Goal: Information Seeking & Learning: Check status

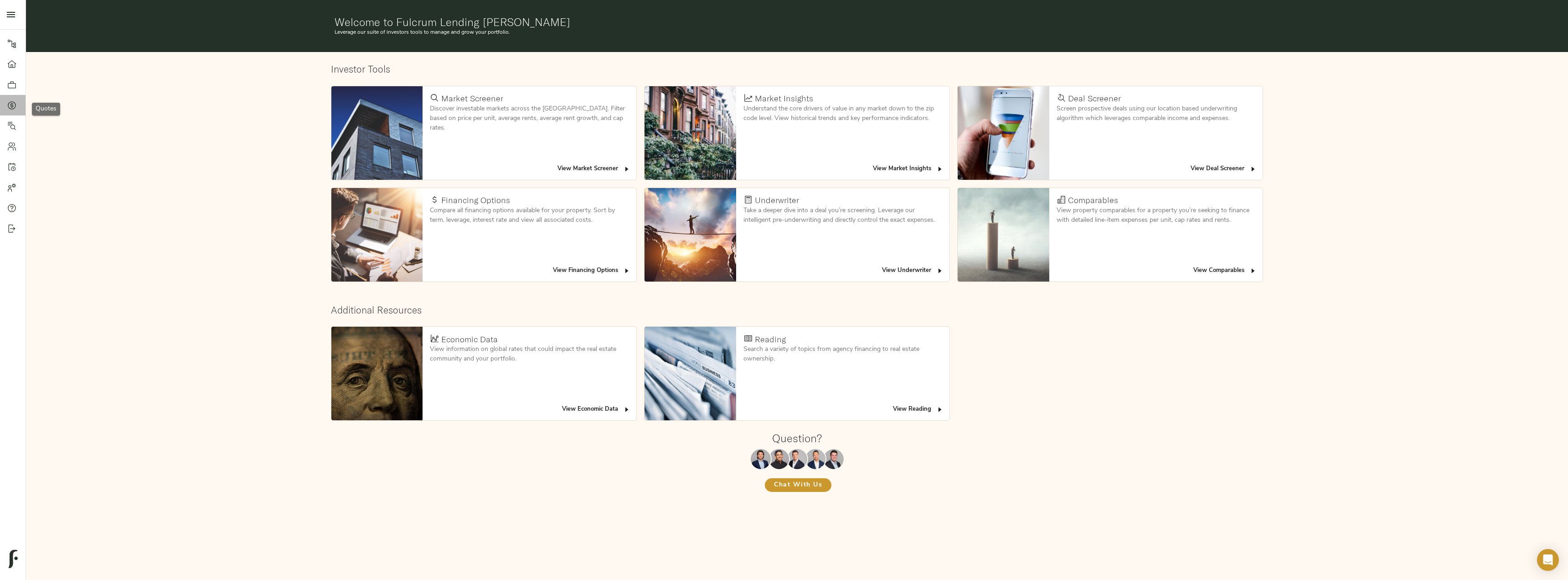
click at [6, 104] on link "Quotes" at bounding box center [12, 105] width 25 height 20
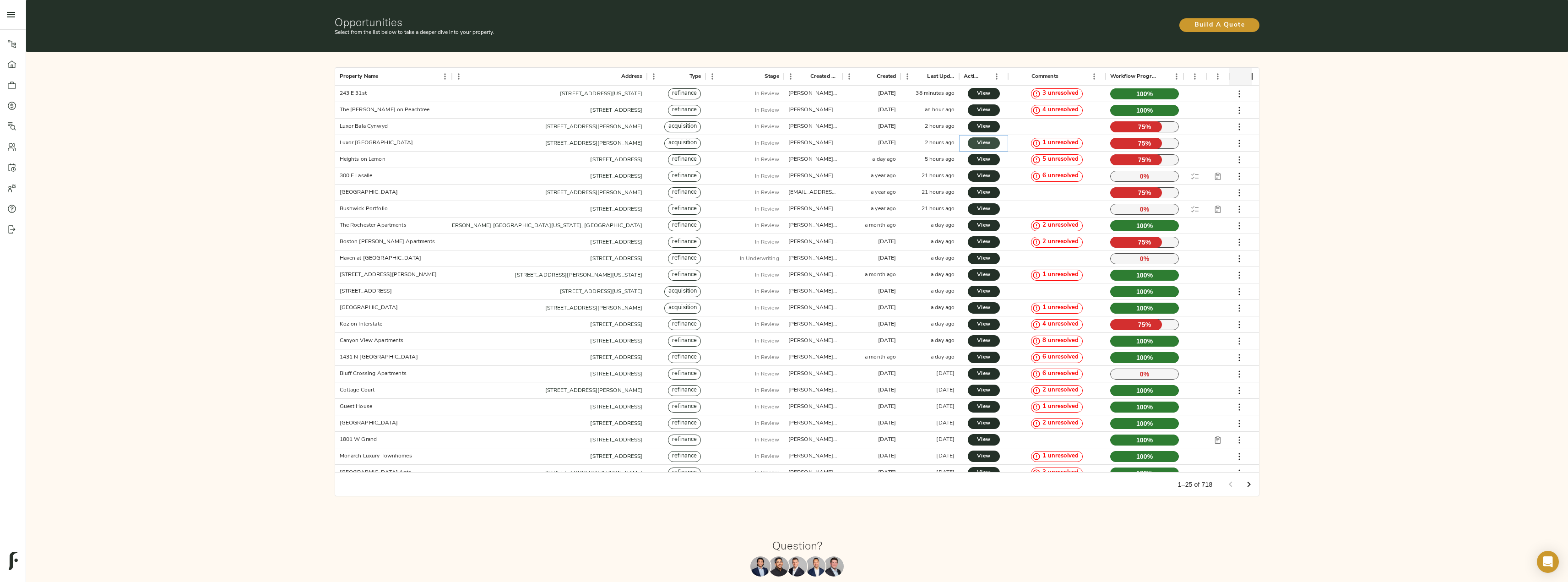
click at [988, 142] on span "View" at bounding box center [984, 143] width 14 height 10
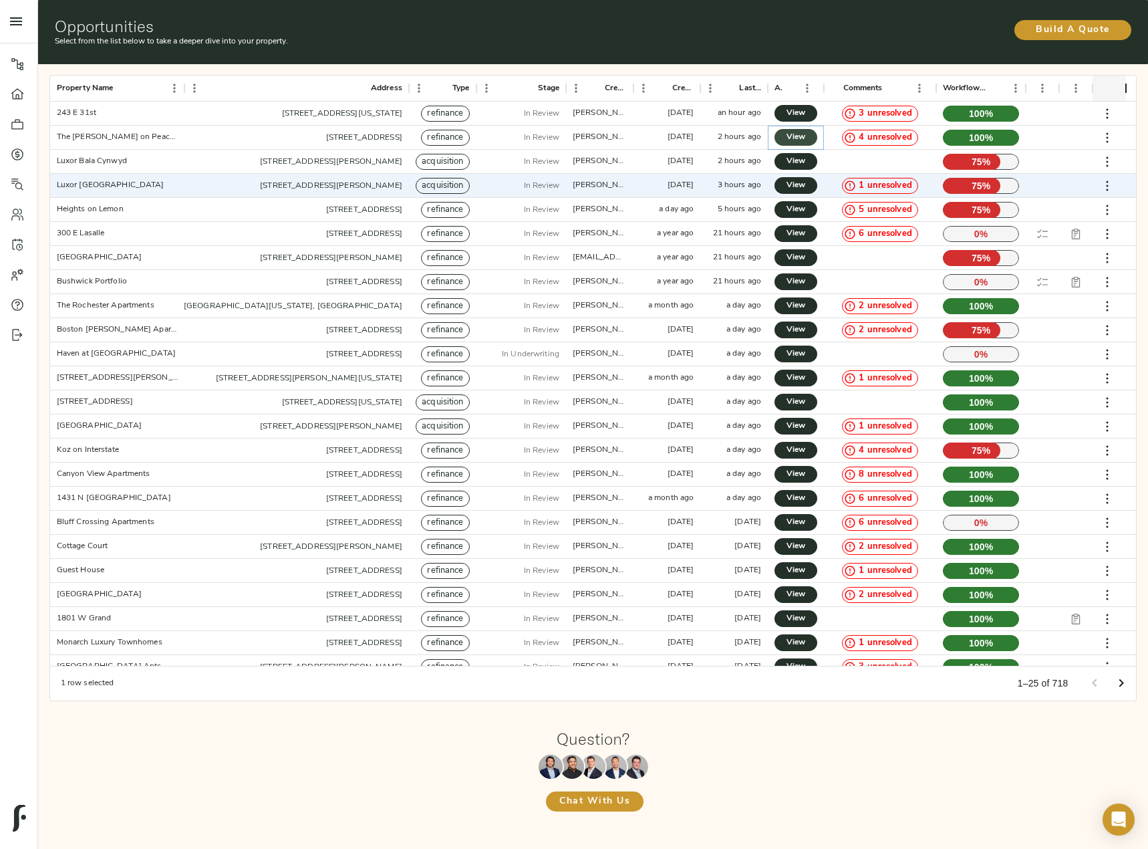
click at [809, 132] on link "View" at bounding box center [796, 137] width 43 height 17
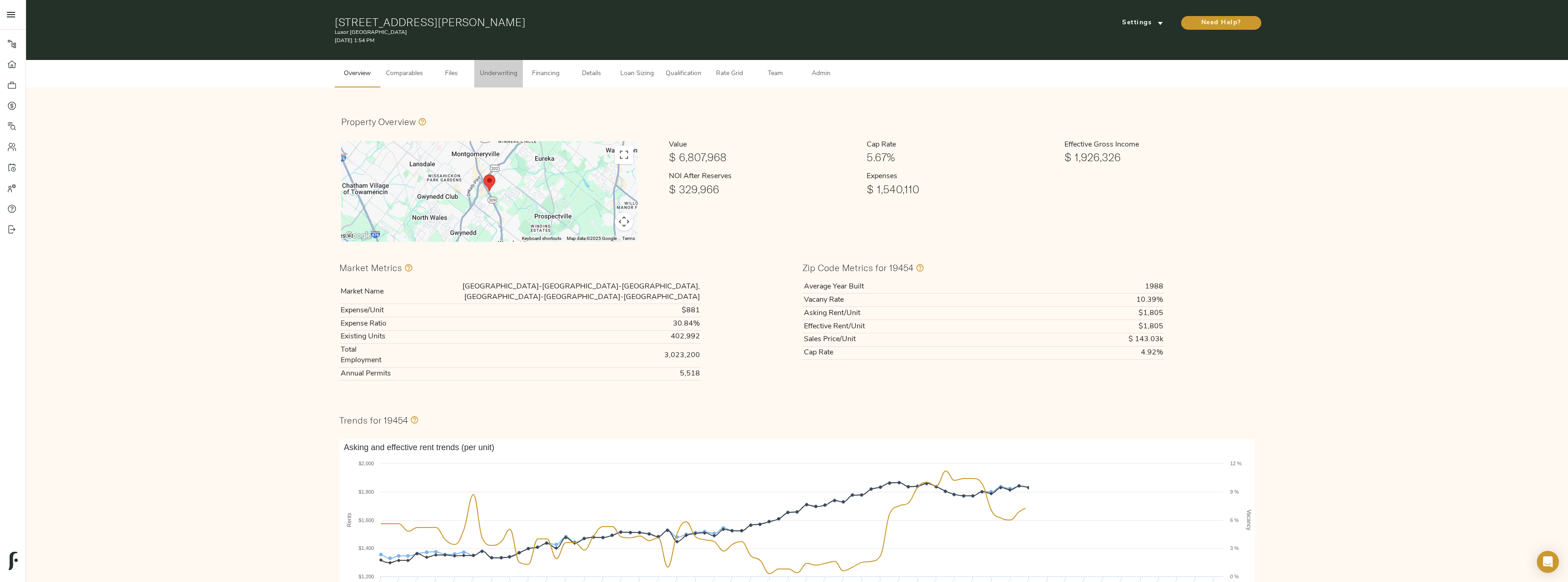
click at [500, 74] on span "Underwriting" at bounding box center [498, 74] width 38 height 12
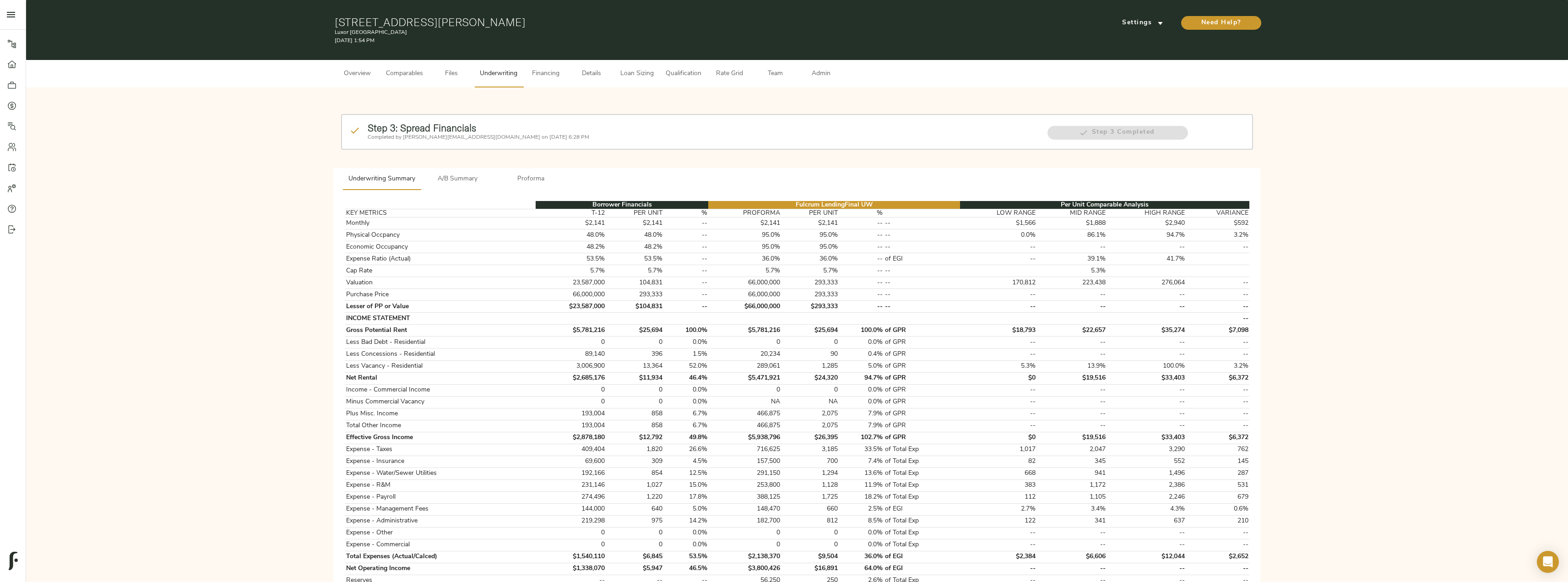
click at [588, 77] on span "Details" at bounding box center [591, 74] width 35 height 12
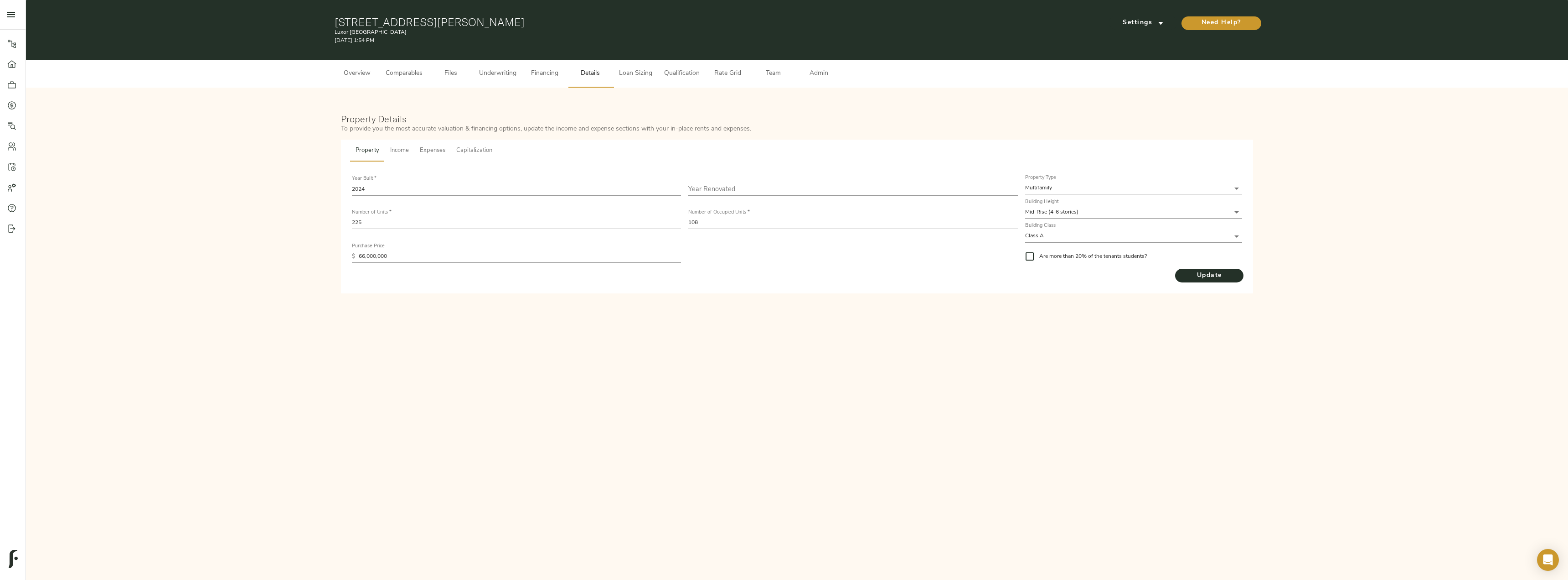
click at [402, 145] on span "Income" at bounding box center [399, 150] width 18 height 10
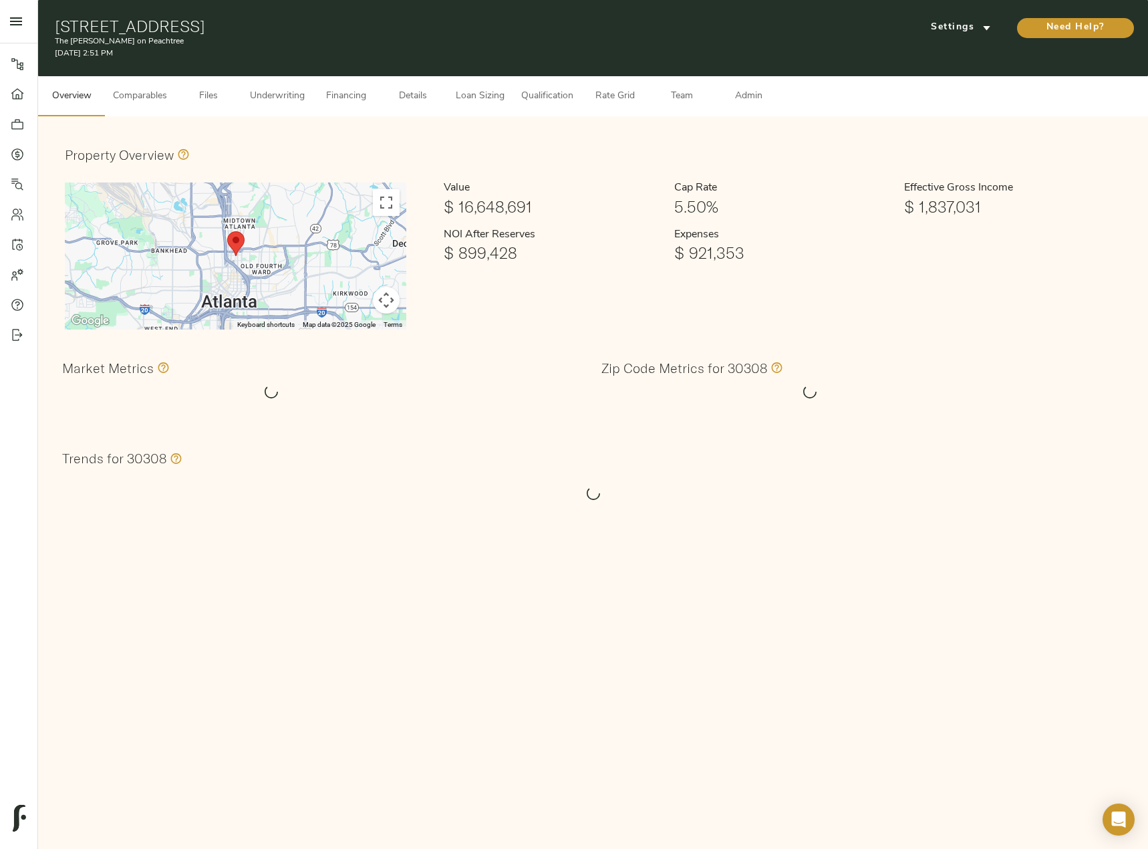
click at [737, 93] on span "Admin" at bounding box center [748, 96] width 51 height 17
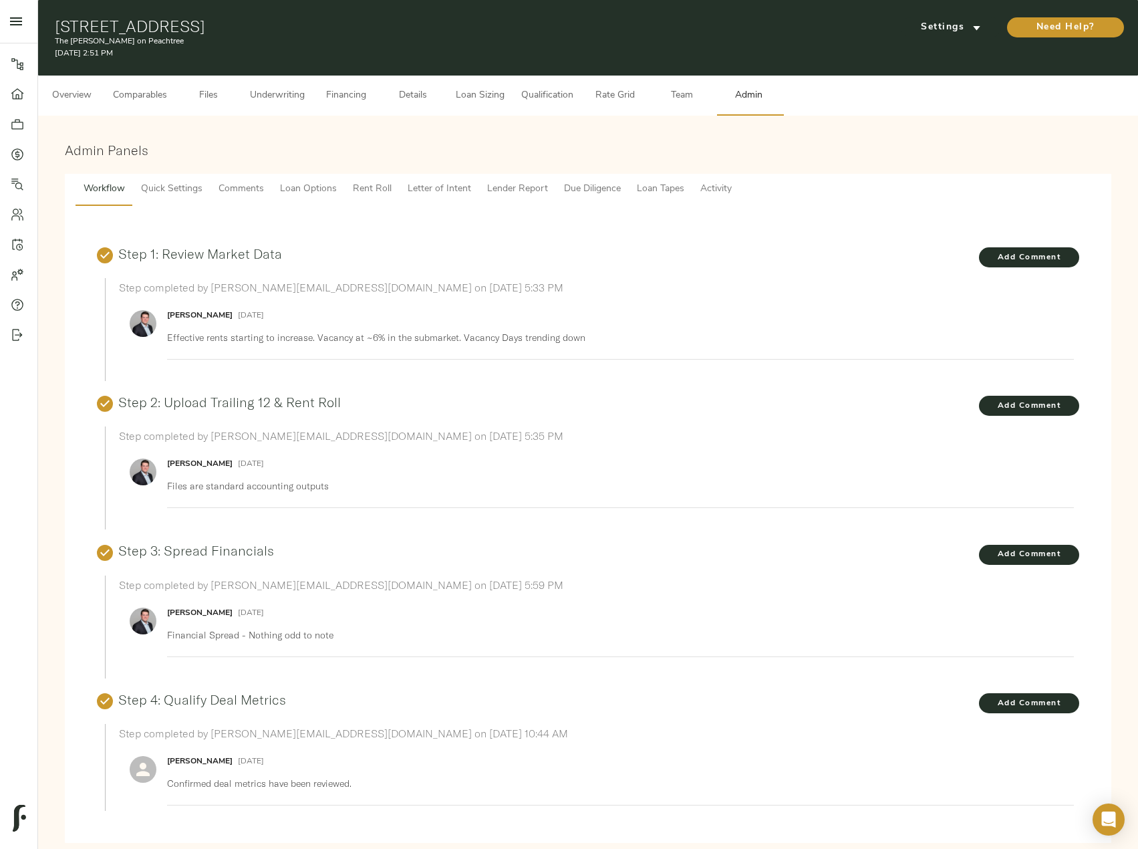
click at [253, 180] on button "Comments" at bounding box center [241, 190] width 61 height 32
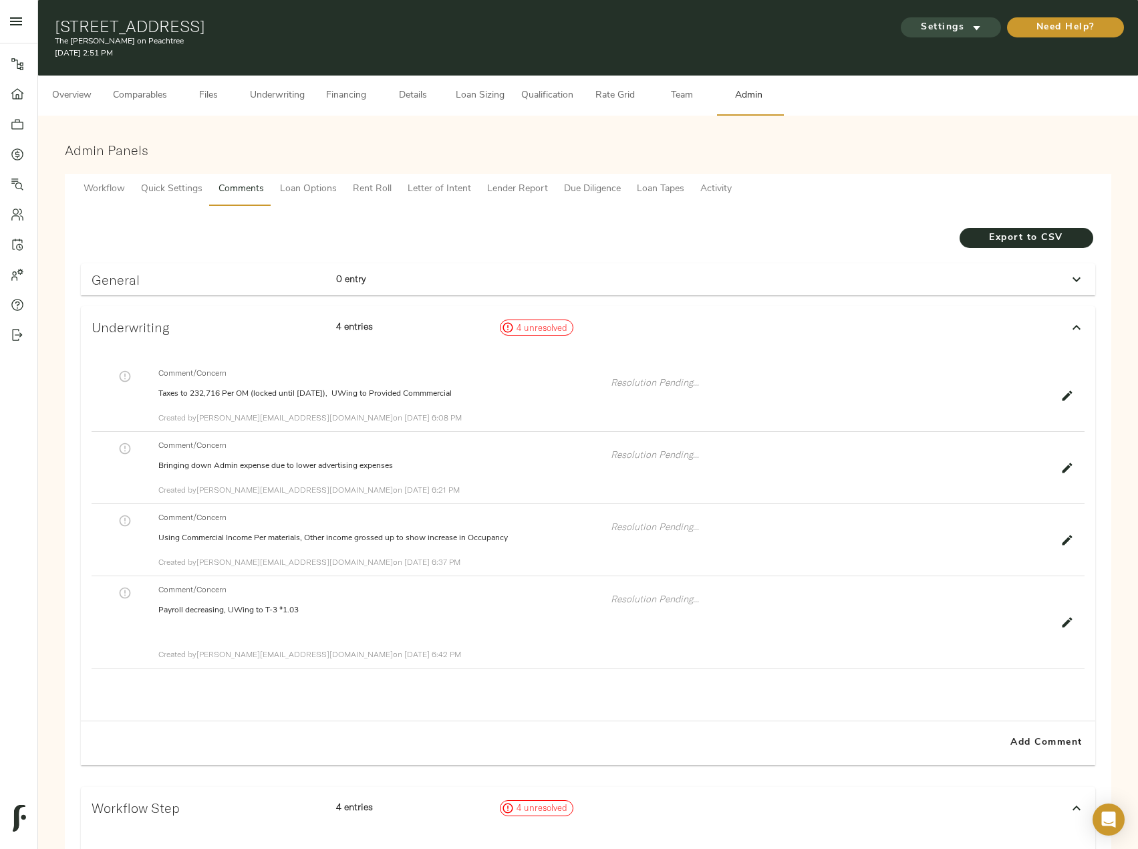
click at [946, 33] on span "Settings" at bounding box center [951, 27] width 74 height 17
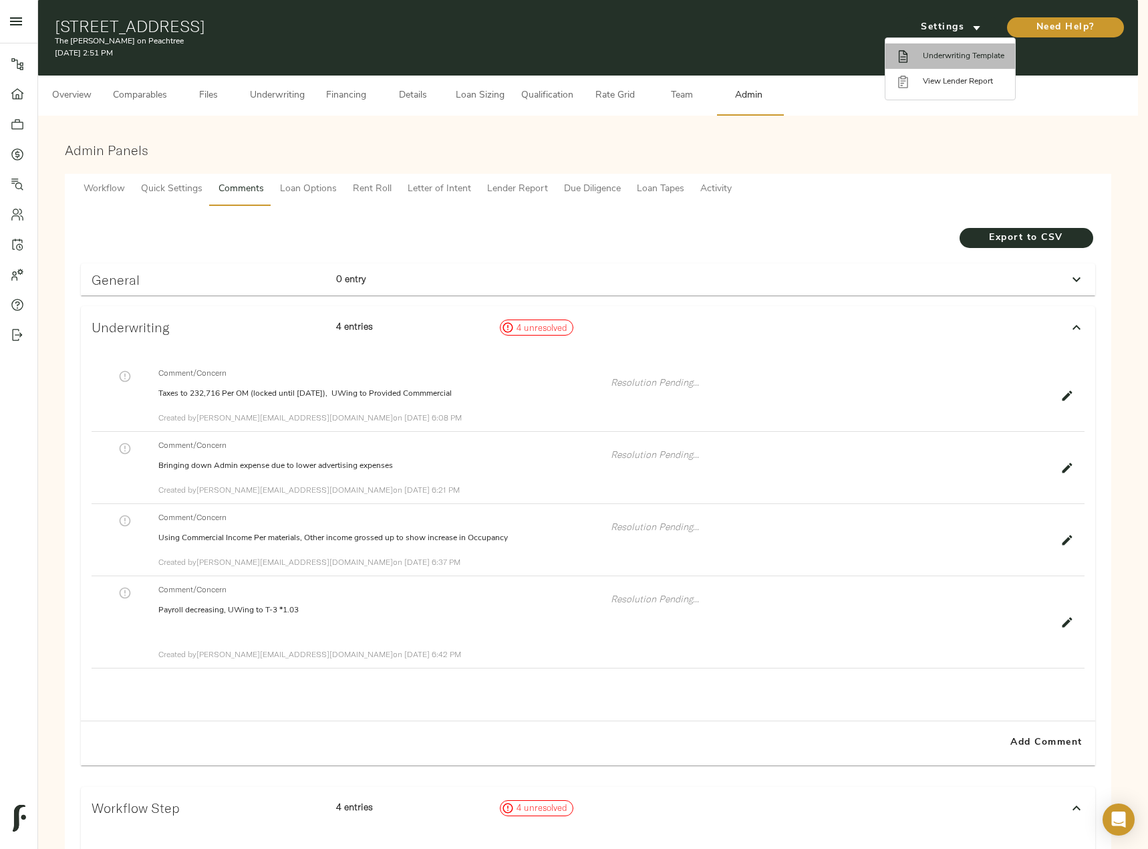
click at [945, 55] on span "Underwriting Template" at bounding box center [964, 56] width 82 height 12
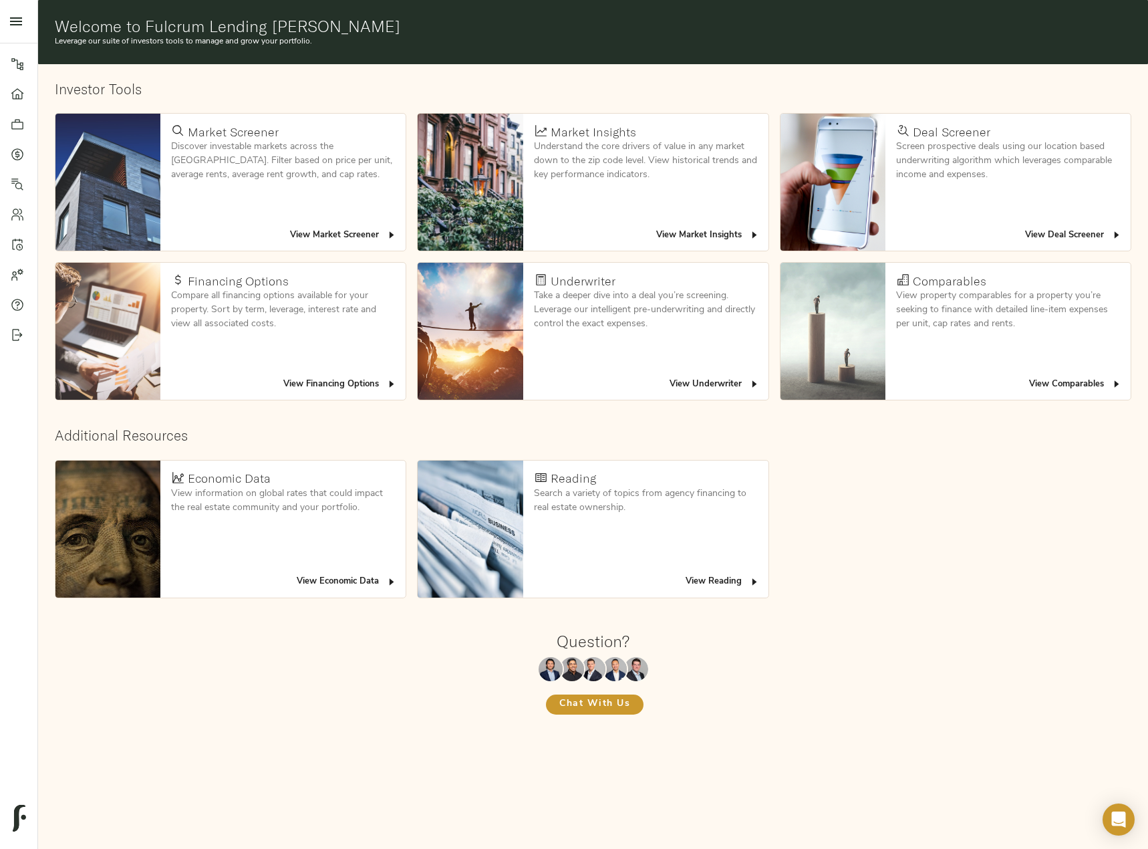
click at [25, 154] on div at bounding box center [24, 154] width 27 height 13
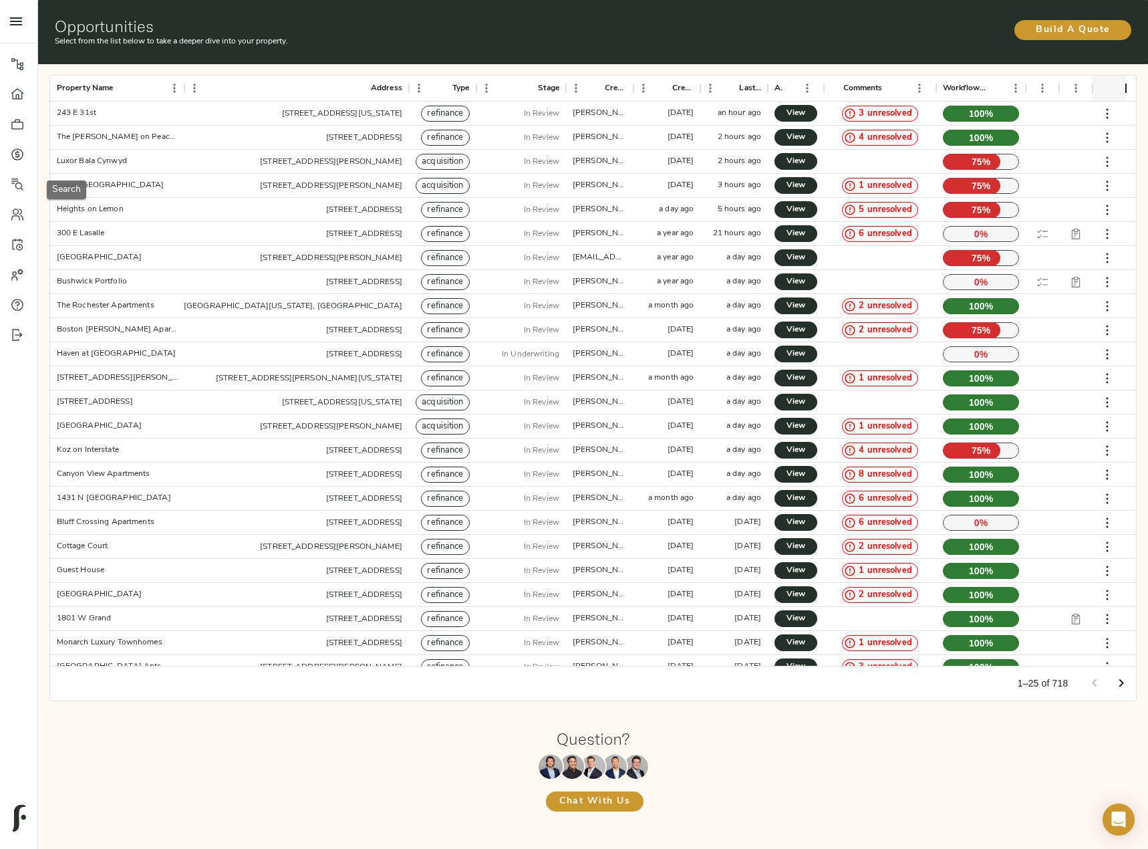
click at [28, 181] on div at bounding box center [24, 184] width 27 height 13
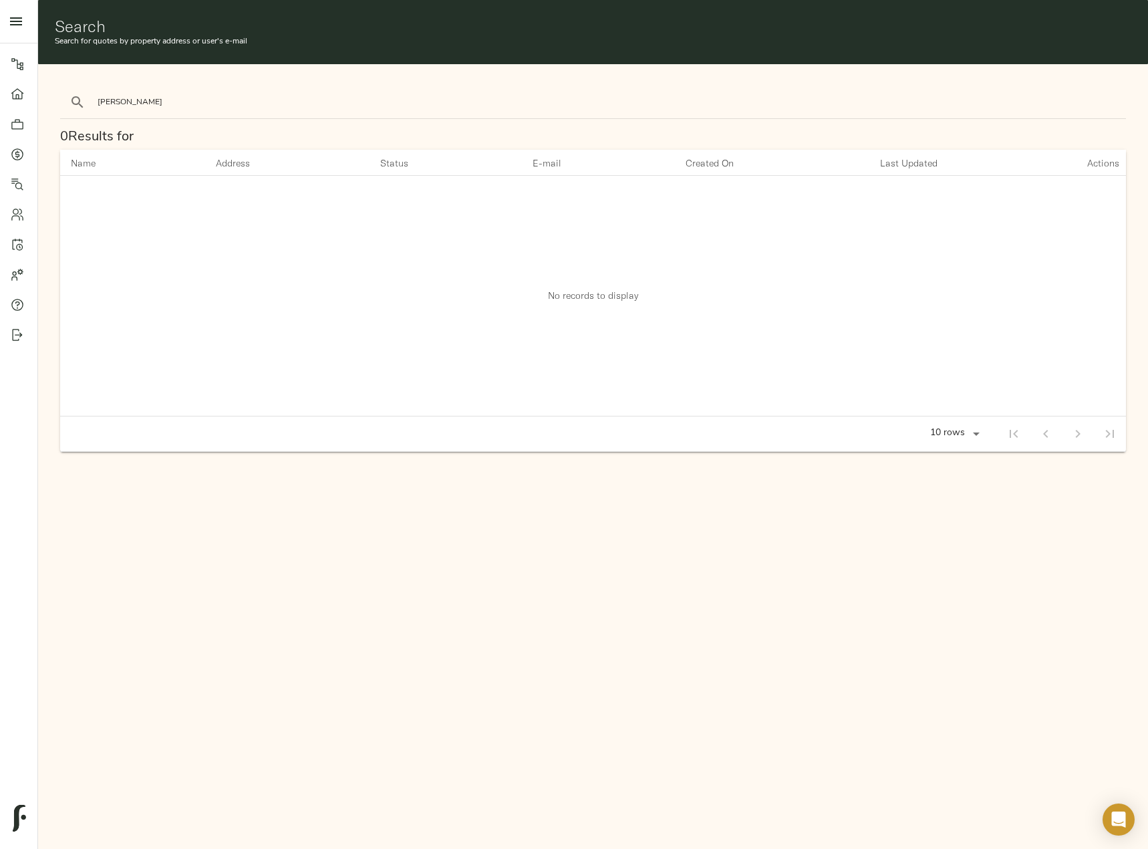
type input "drake"
click at [63, 88] on button "search" at bounding box center [77, 102] width 29 height 29
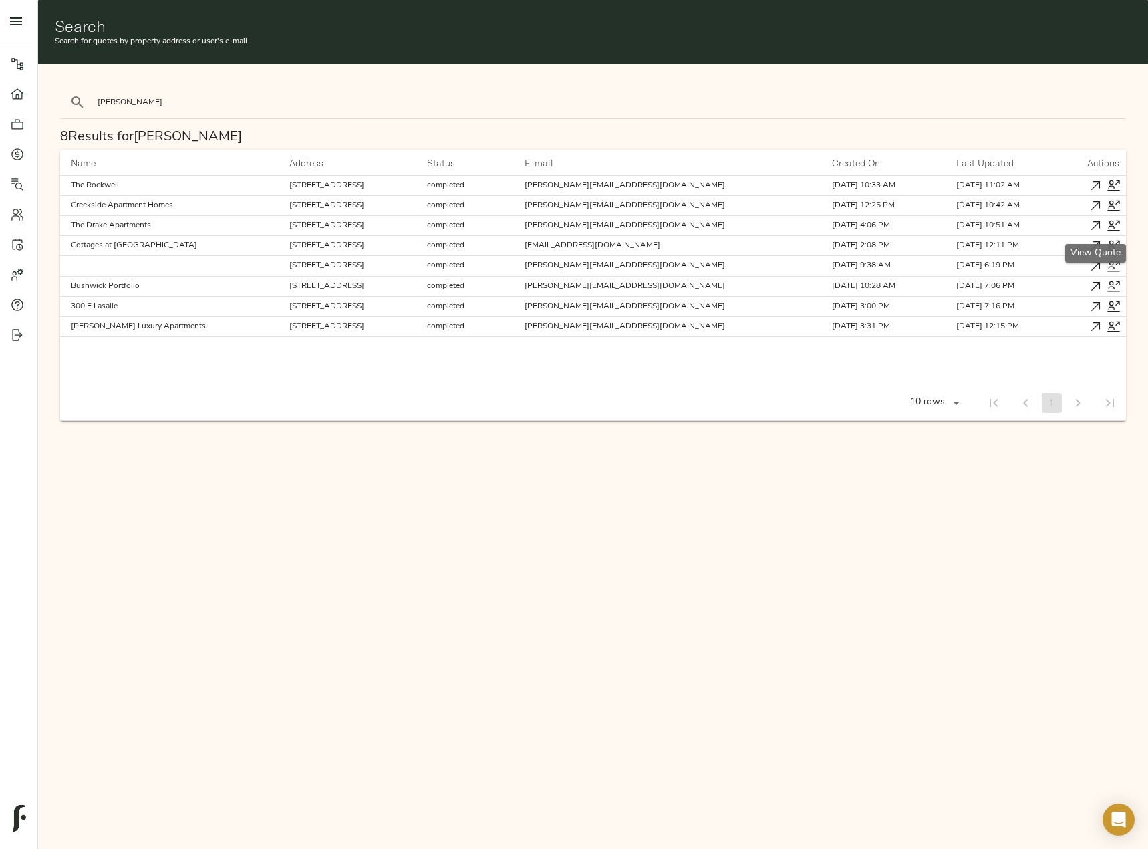
click at [1098, 227] on icon "button" at bounding box center [1096, 226] width 14 height 14
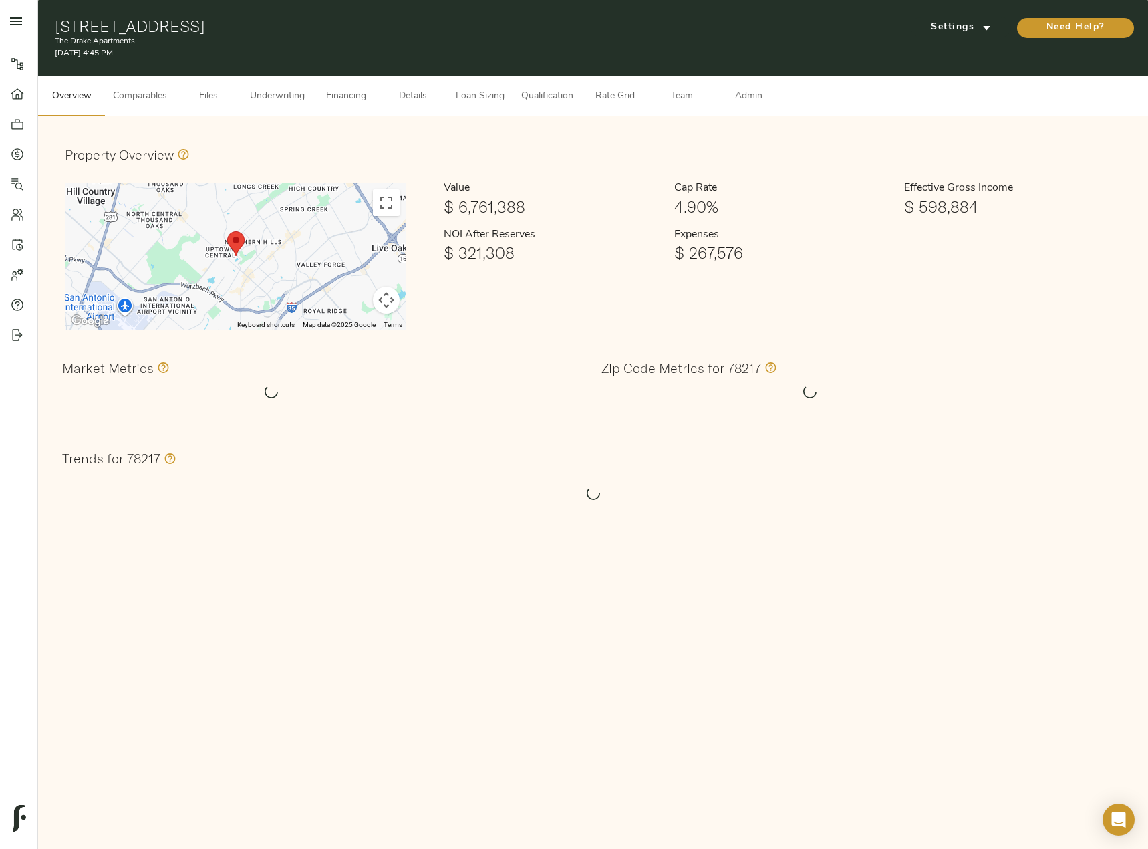
click at [418, 94] on span "Details" at bounding box center [413, 96] width 51 height 17
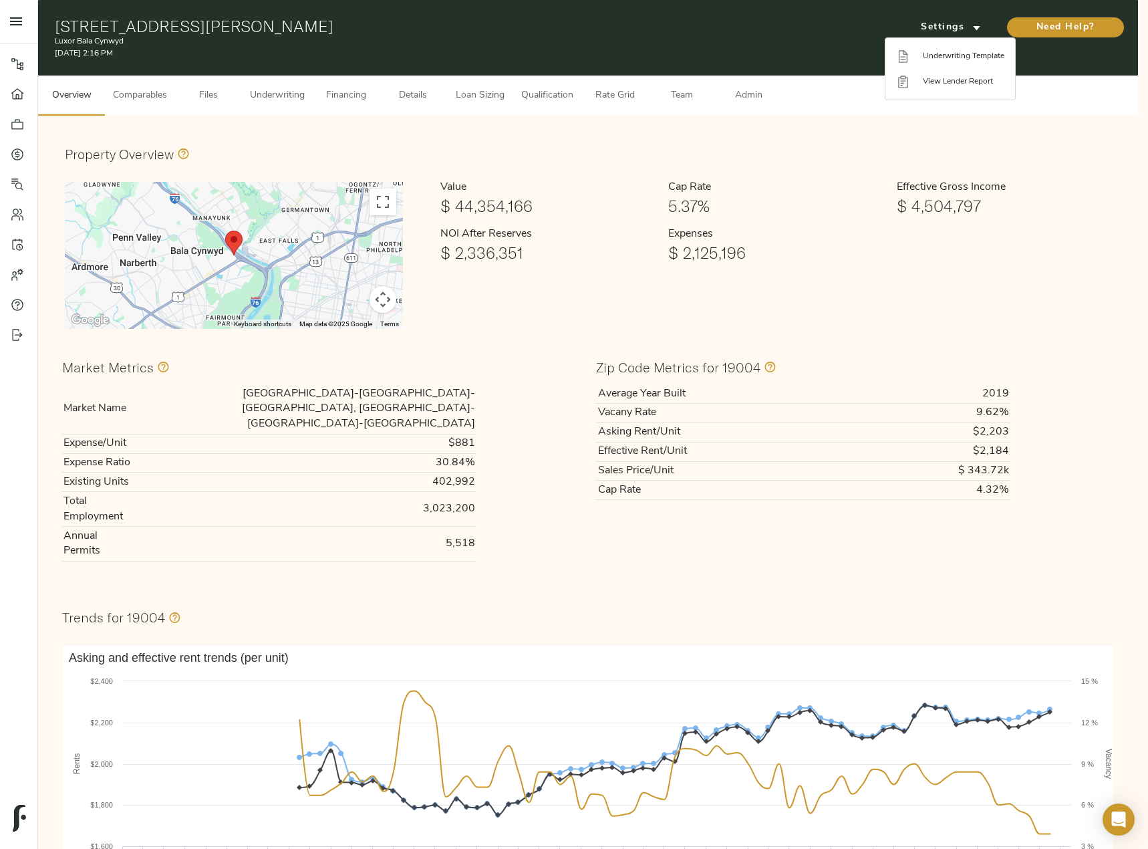
click at [833, 137] on div at bounding box center [574, 424] width 1148 height 849
